Goal: Transaction & Acquisition: Subscribe to service/newsletter

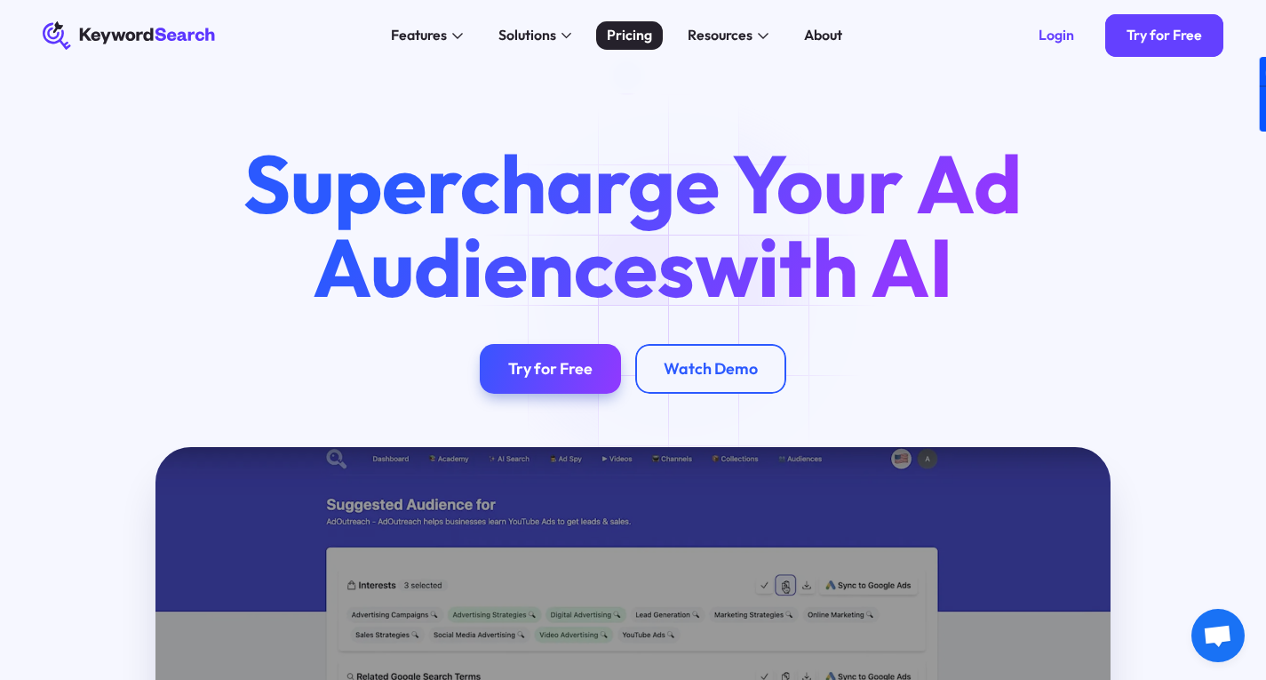
click at [628, 41] on div "Pricing" at bounding box center [629, 35] width 45 height 21
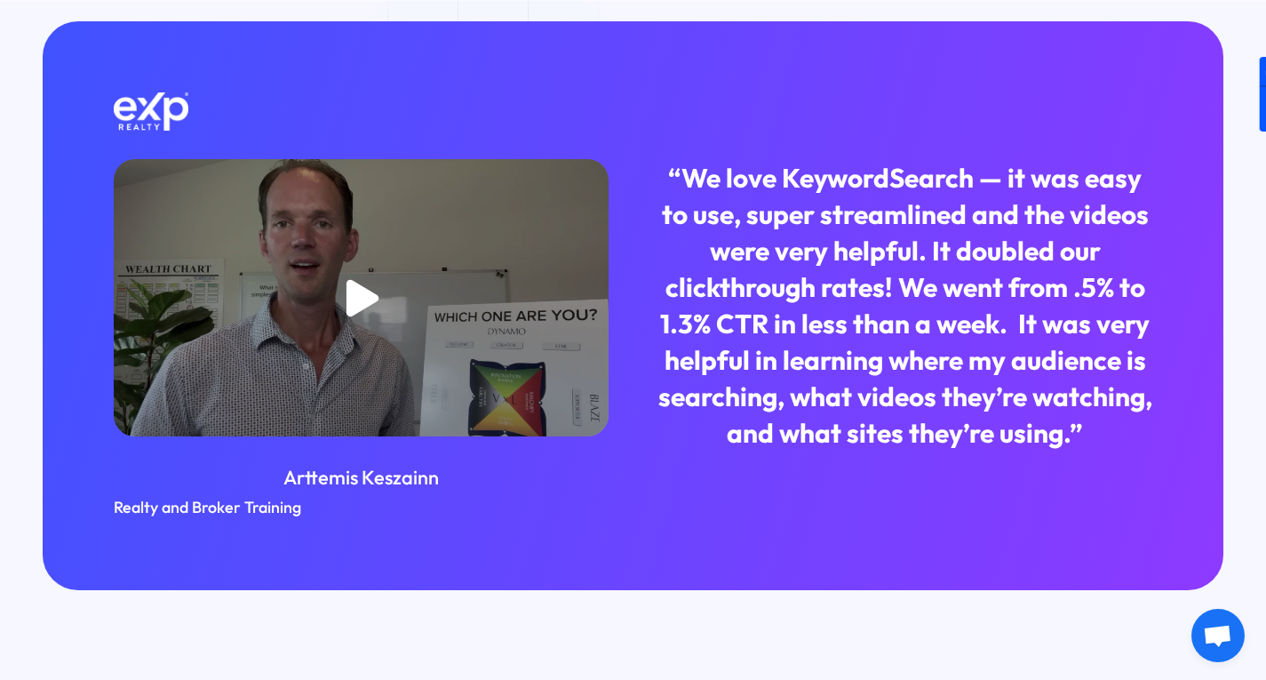
scroll to position [1777, 0]
